Goal: Find specific page/section: Find specific page/section

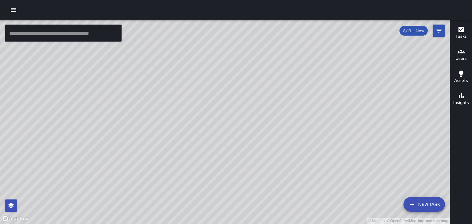
click at [245, 192] on div "© Mapbox © OpenStreetMap Improve this map" at bounding box center [225, 122] width 450 height 205
click at [460, 60] on h6 "Users" at bounding box center [460, 58] width 11 height 7
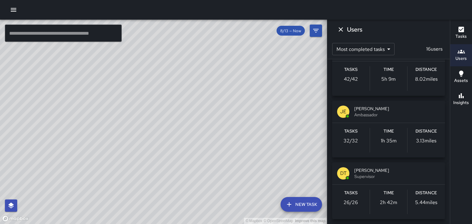
scroll to position [153, 0]
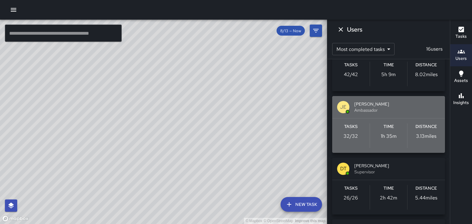
click at [426, 108] on span "Ambassador" at bounding box center [397, 110] width 86 height 6
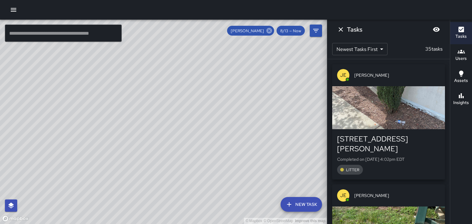
click at [270, 32] on icon at bounding box center [269, 31] width 6 height 6
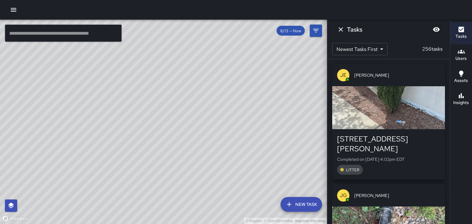
click at [340, 29] on icon "Dismiss" at bounding box center [340, 29] width 4 height 4
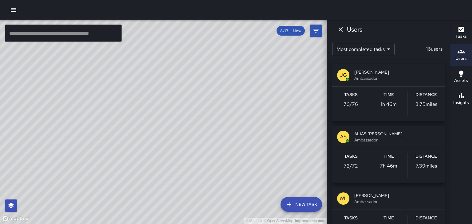
click at [342, 29] on icon "Dismiss" at bounding box center [340, 29] width 7 height 7
